Goal: Find specific page/section: Find specific page/section

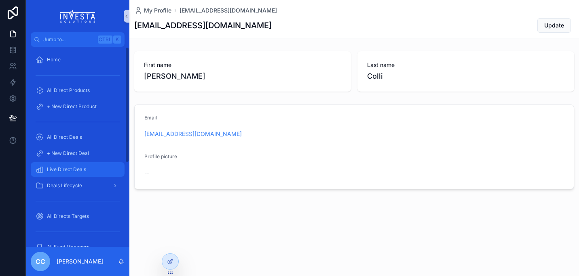
click at [65, 168] on span "Live Direct Deals" at bounding box center [66, 169] width 39 height 6
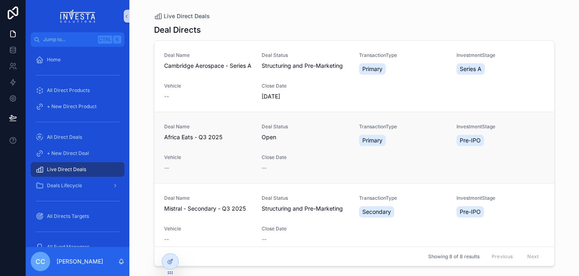
click at [202, 141] on span "Africa Eats - Q3 2025" at bounding box center [208, 137] width 88 height 8
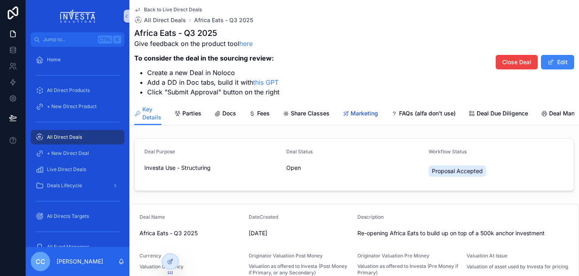
click at [366, 118] on link "Marketing" at bounding box center [360, 114] width 36 height 16
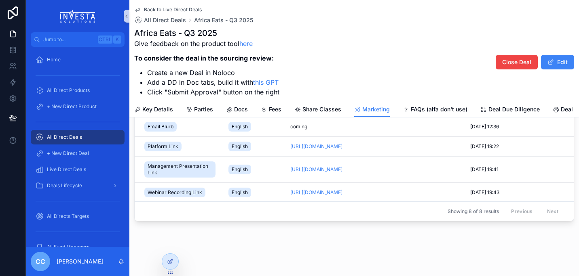
scroll to position [125, 0]
click at [288, 150] on icon "scrollable content" at bounding box center [286, 148] width 4 height 4
